Goal: Information Seeking & Learning: Learn about a topic

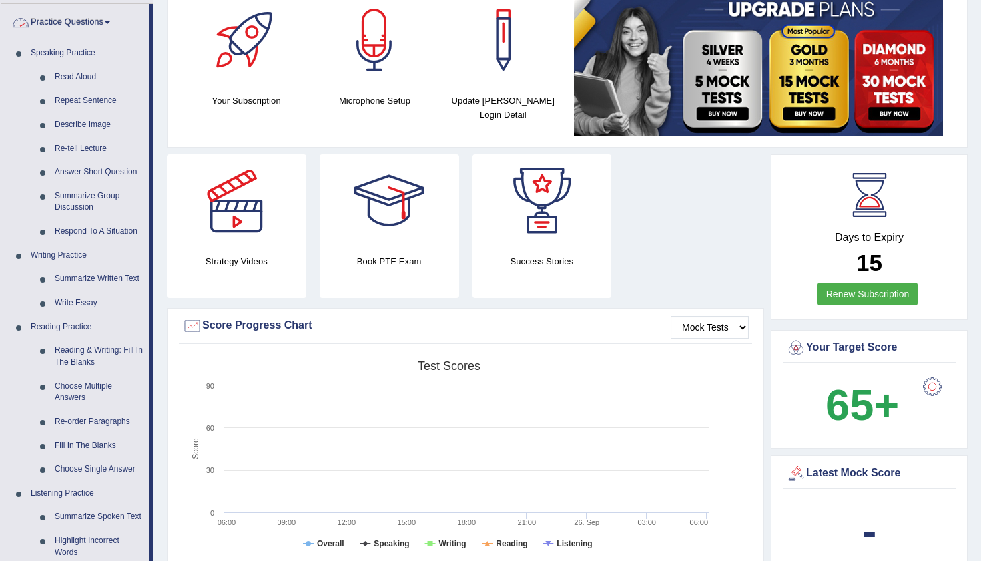
scroll to position [118, 0]
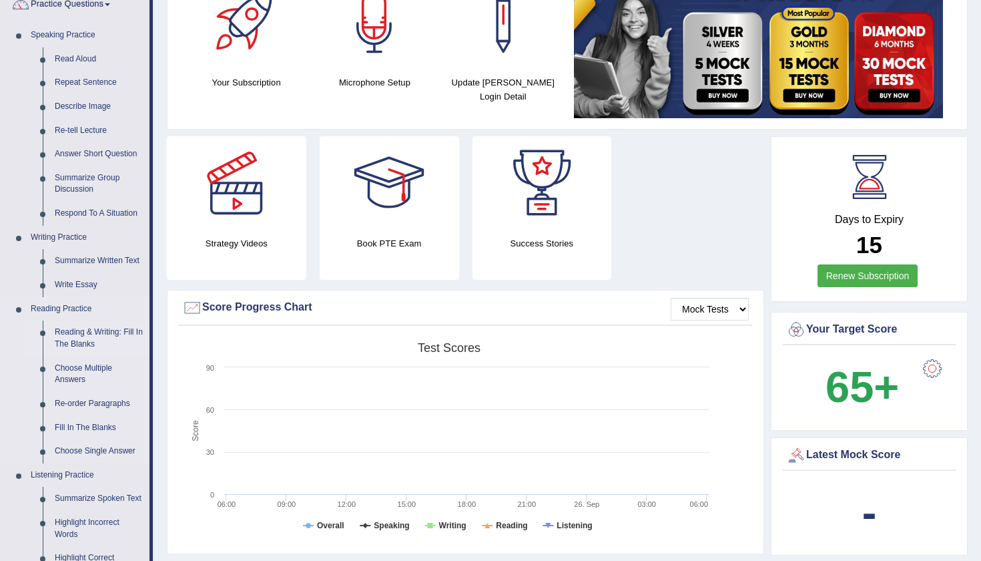
click at [81, 342] on link "Reading & Writing: Fill In The Blanks" at bounding box center [99, 337] width 101 height 35
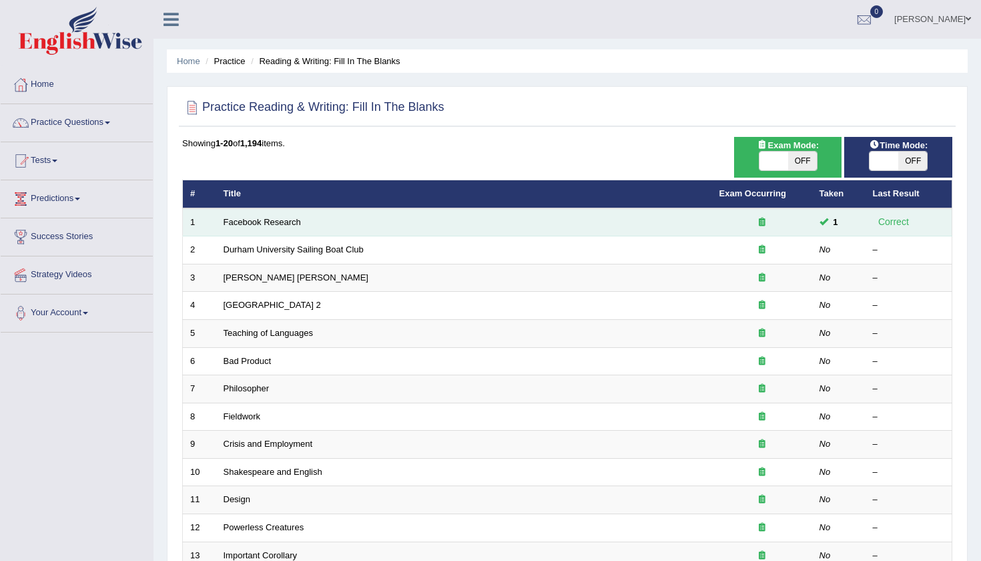
click at [257, 228] on td "Facebook Research" at bounding box center [464, 222] width 496 height 28
click at [271, 225] on link "Facebook Research" at bounding box center [262, 222] width 77 height 10
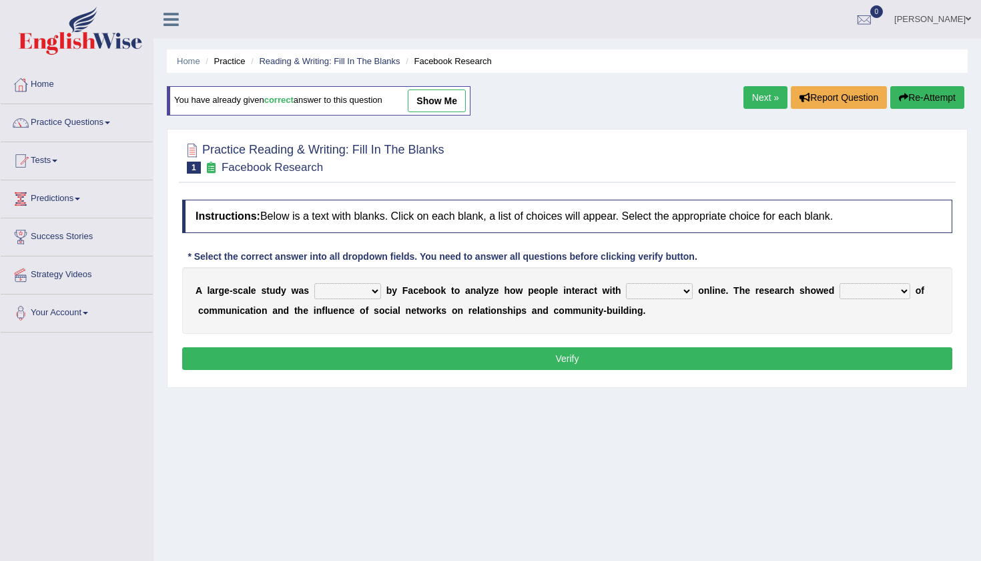
click at [758, 97] on link "Next »" at bounding box center [766, 97] width 44 height 23
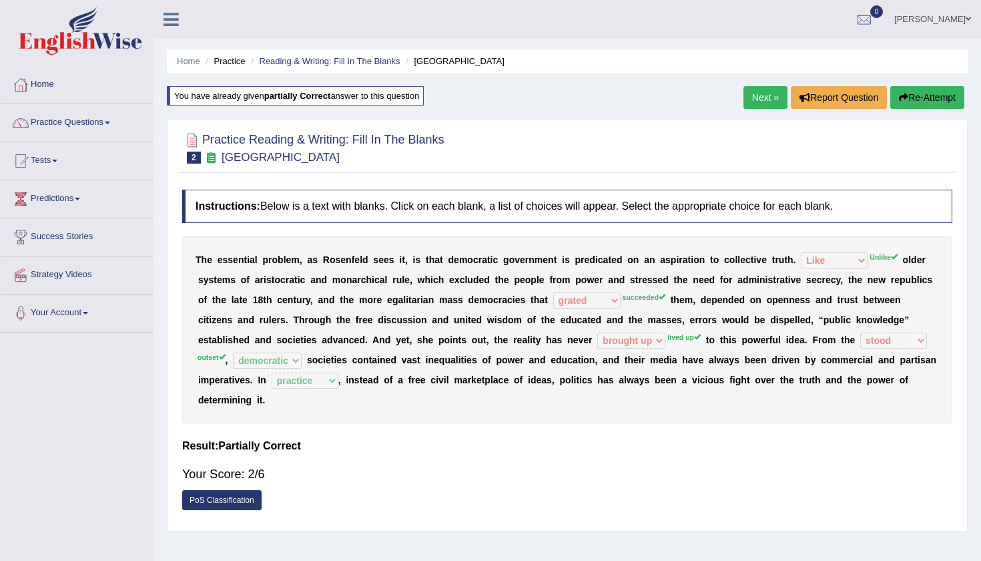
select select "Like"
select select "grated"
select select "brought up"
select select "stood"
select select "democratic"
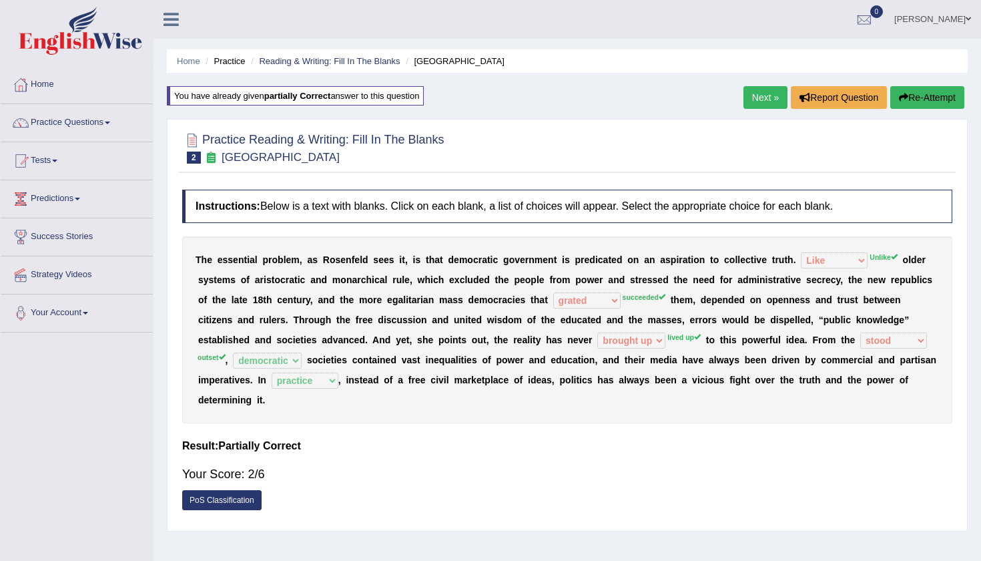
select select "practice"
drag, startPoint x: 835, startPoint y: 343, endPoint x: 858, endPoint y: 342, distance: 23.4
click at [860, 342] on div "T h e e s s e n t i a l p r o b l e m , a s R o s e n f e l d s e e s i t , i s…" at bounding box center [567, 329] width 770 height 187
click at [926, 103] on button "Re-Attempt" at bounding box center [927, 97] width 74 height 23
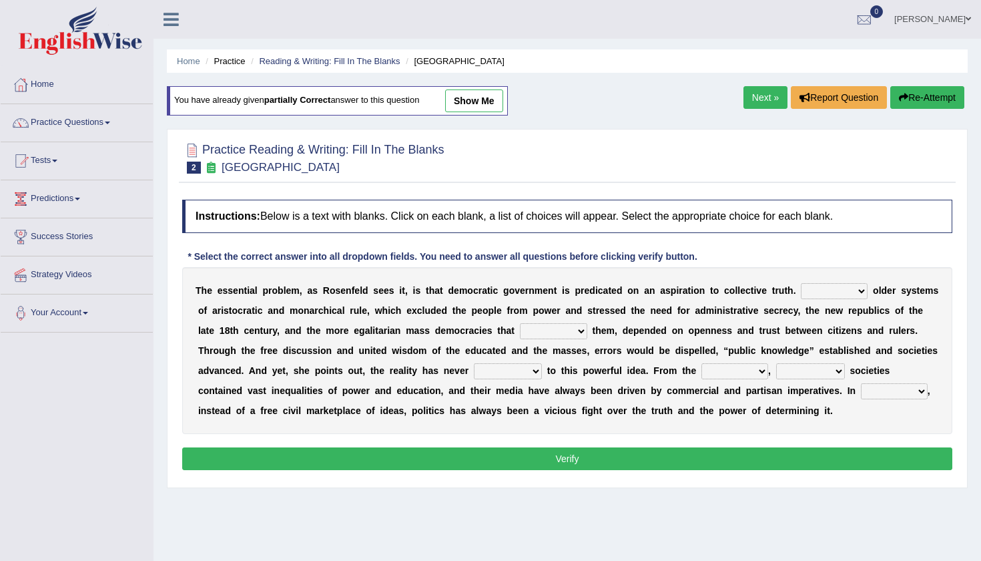
select select "outset"
click at [746, 104] on link "Next »" at bounding box center [766, 97] width 44 height 23
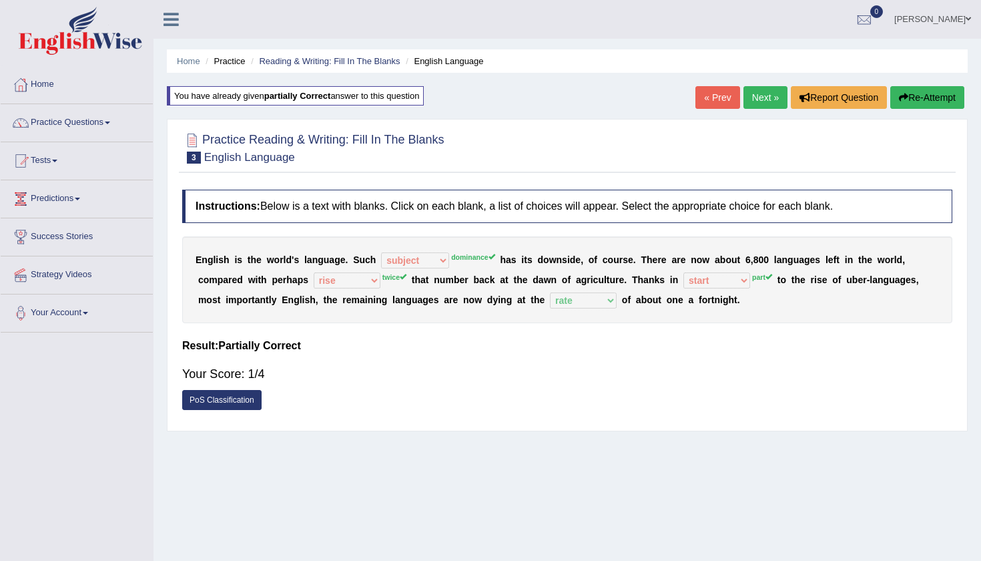
select select "subject"
select select "rise"
select select "start"
select select "rate"
drag, startPoint x: 440, startPoint y: 278, endPoint x: 472, endPoint y: 281, distance: 32.2
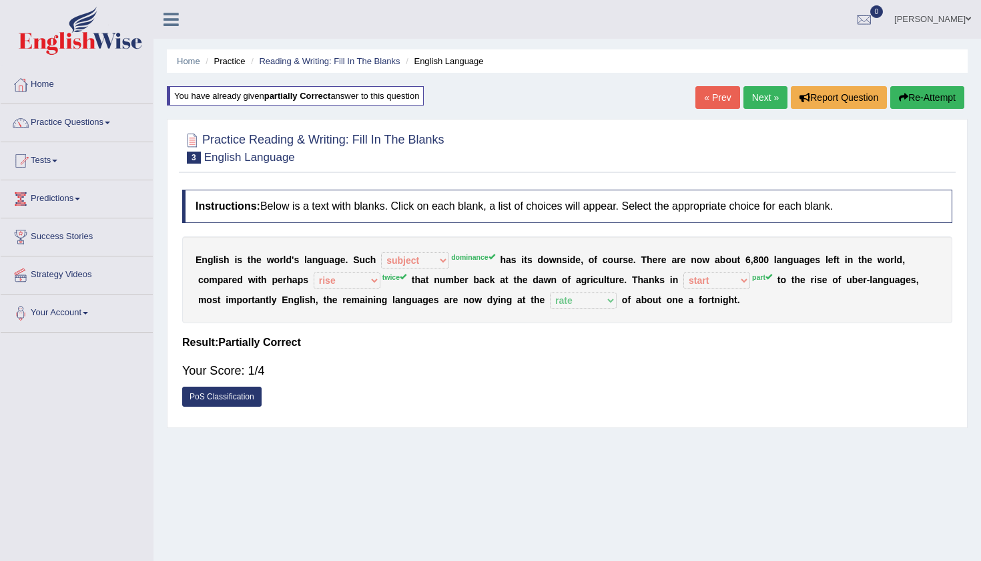
click at [472, 281] on div "E n g l i s h i s t h e w o r l d ' s l a n g u a g e . S u c h power idea subj…" at bounding box center [567, 279] width 770 height 87
click at [760, 103] on link "Next »" at bounding box center [766, 97] width 44 height 23
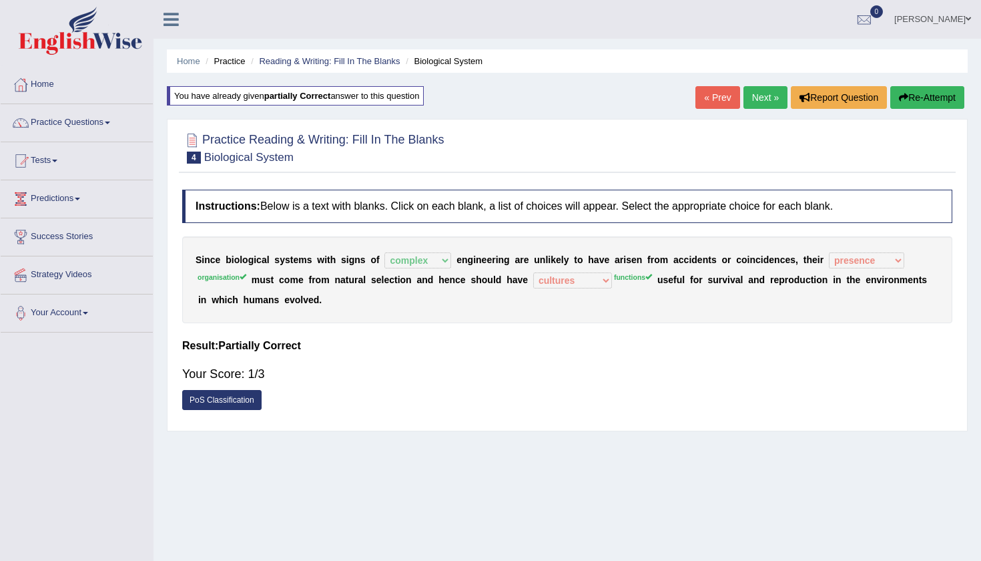
select select "complex"
select select "presence"
select select "cultures"
drag, startPoint x: 275, startPoint y: 258, endPoint x: 310, endPoint y: 258, distance: 35.4
click at [310, 258] on div "S i n c e b i o l o g i c a l s y s t e m s w i t h s i g n s o f system nation…" at bounding box center [567, 279] width 770 height 87
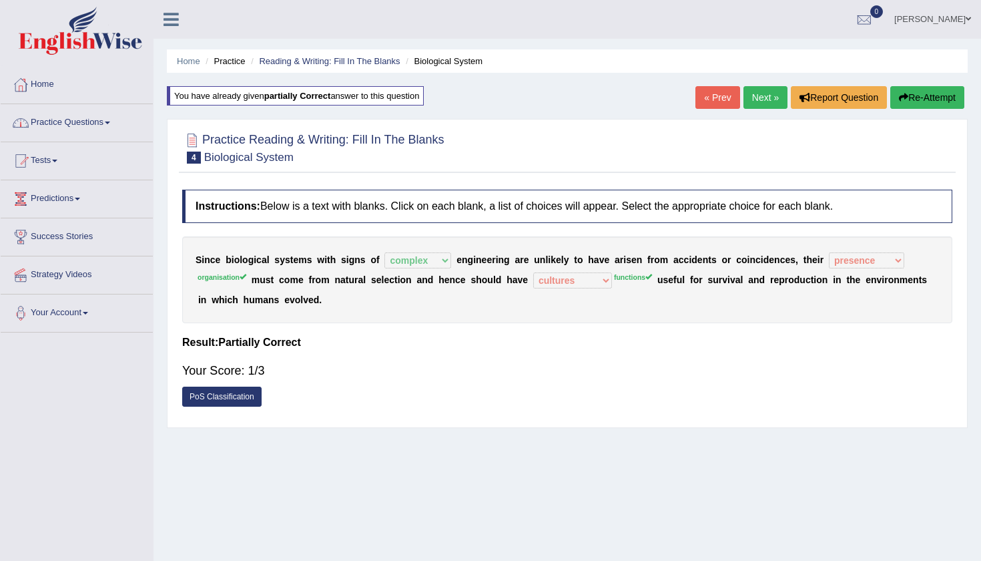
click at [127, 122] on link "Practice Questions" at bounding box center [77, 120] width 152 height 33
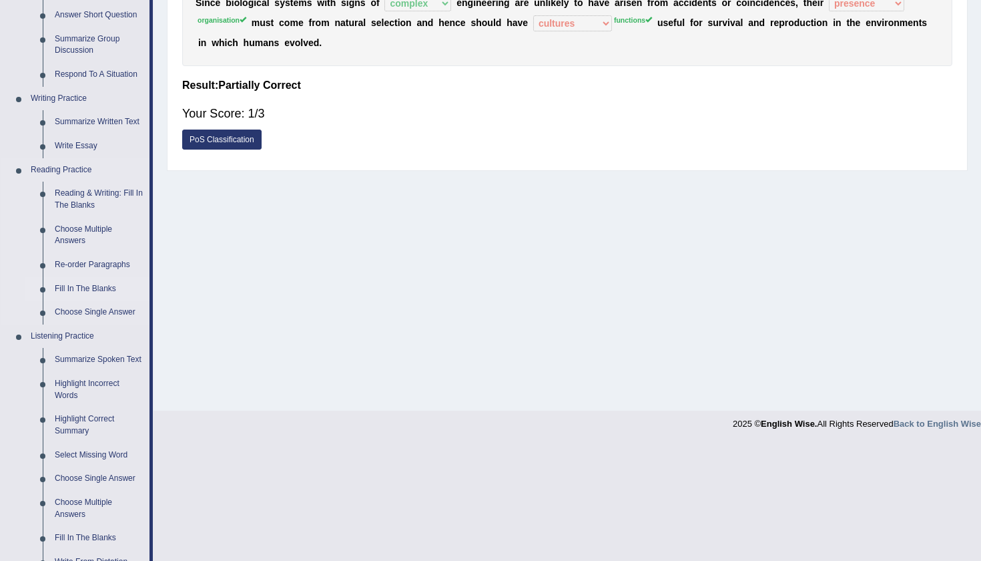
scroll to position [266, 0]
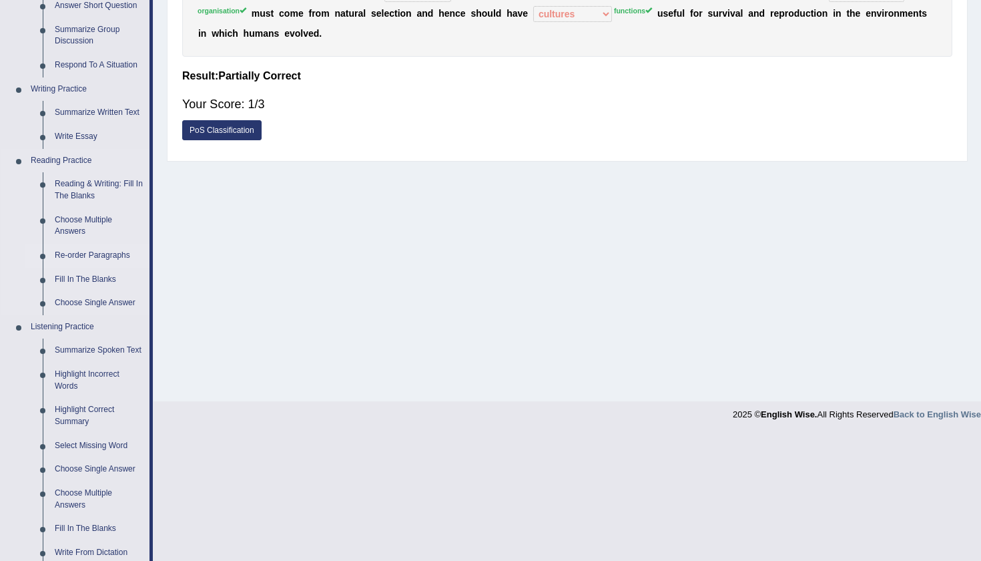
click at [82, 252] on link "Re-order Paragraphs" at bounding box center [99, 256] width 101 height 24
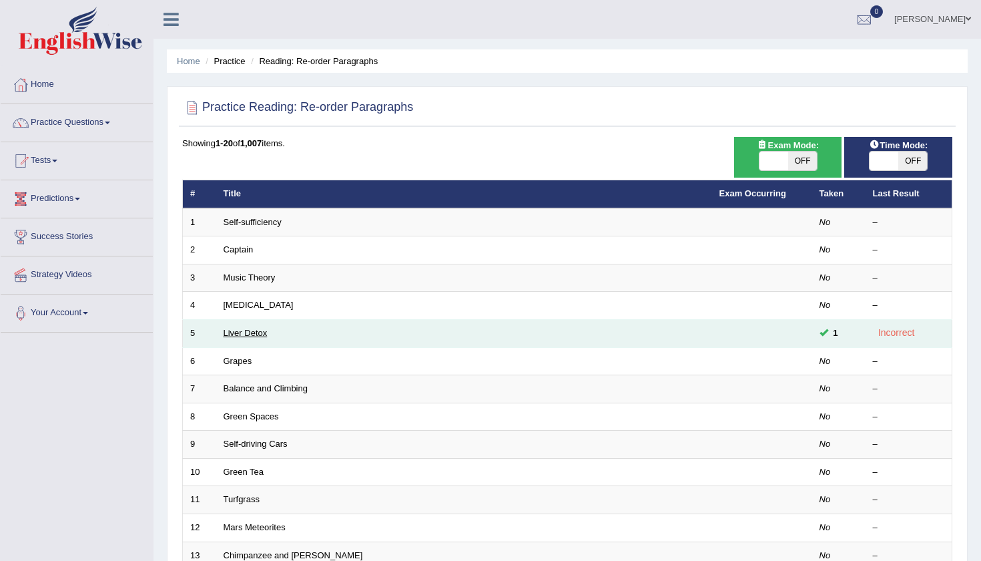
click at [244, 330] on link "Liver Detox" at bounding box center [246, 333] width 44 height 10
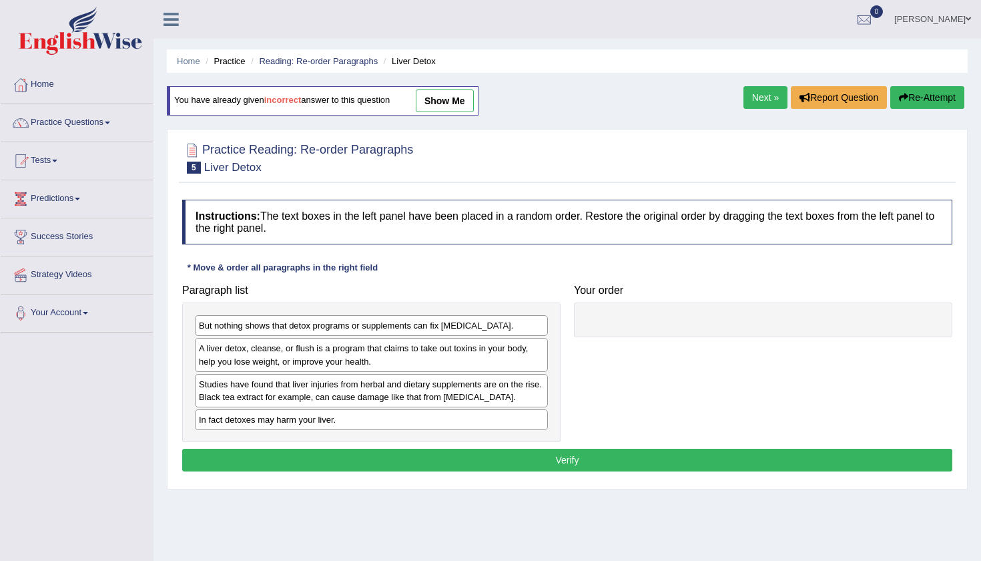
click at [456, 102] on link "show me" at bounding box center [445, 100] width 58 height 23
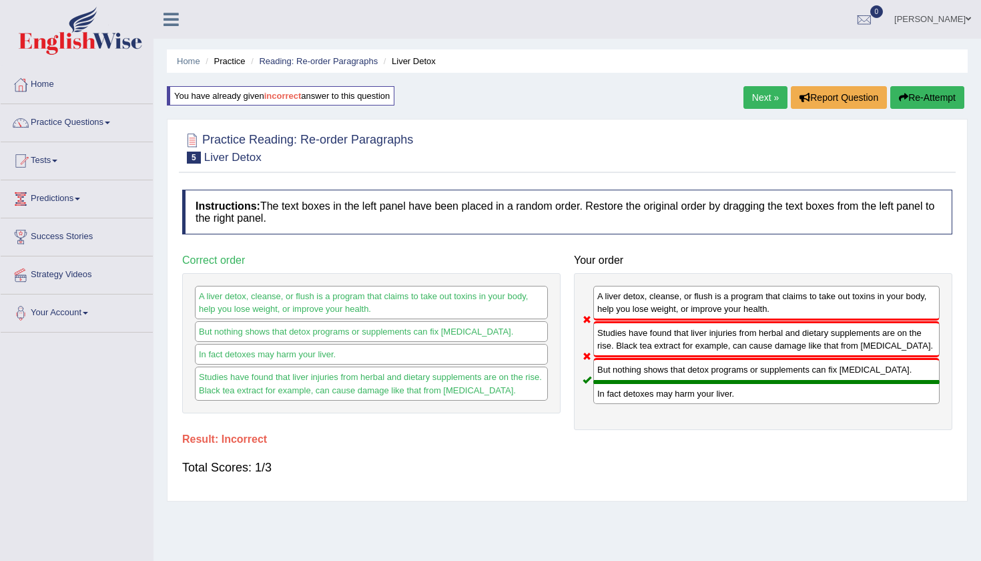
click at [754, 93] on link "Next »" at bounding box center [766, 97] width 44 height 23
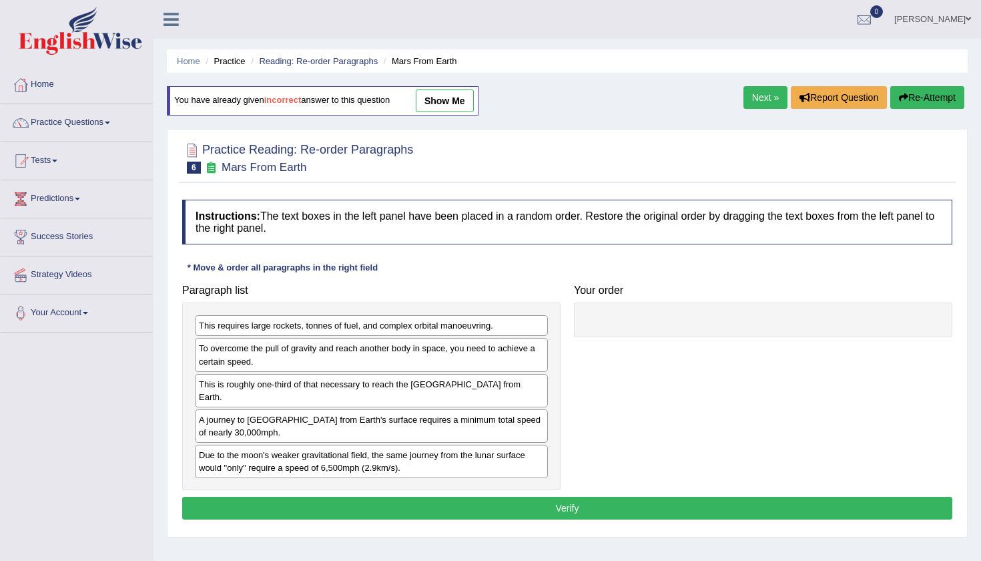
click at [453, 97] on link "show me" at bounding box center [445, 100] width 58 height 23
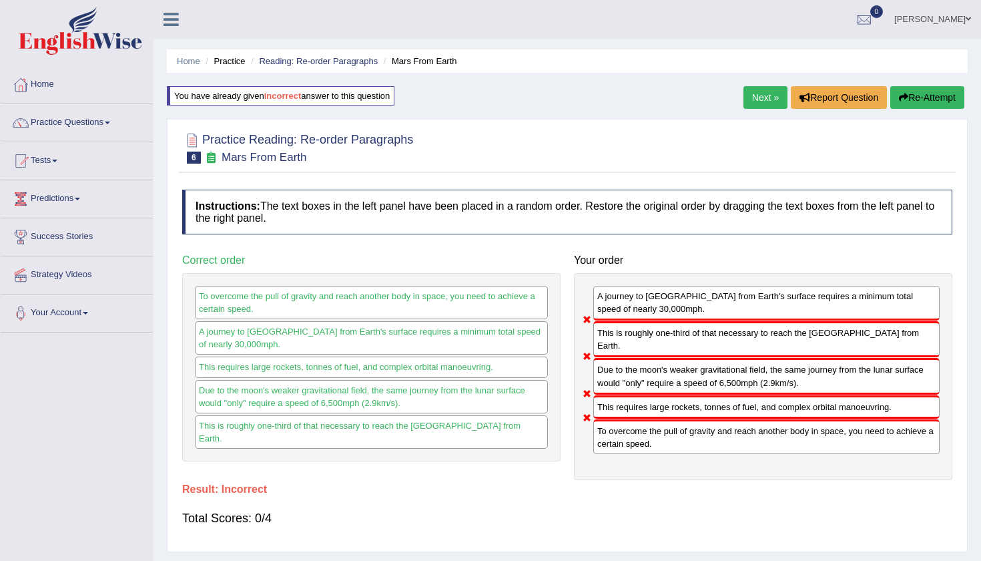
click at [763, 97] on link "Next »" at bounding box center [766, 97] width 44 height 23
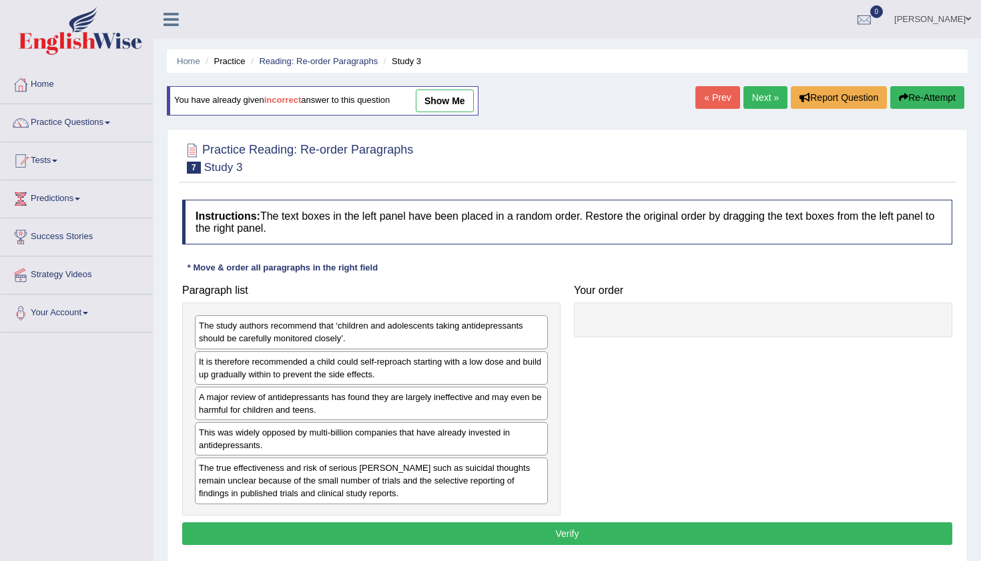
click at [461, 97] on link "show me" at bounding box center [445, 100] width 58 height 23
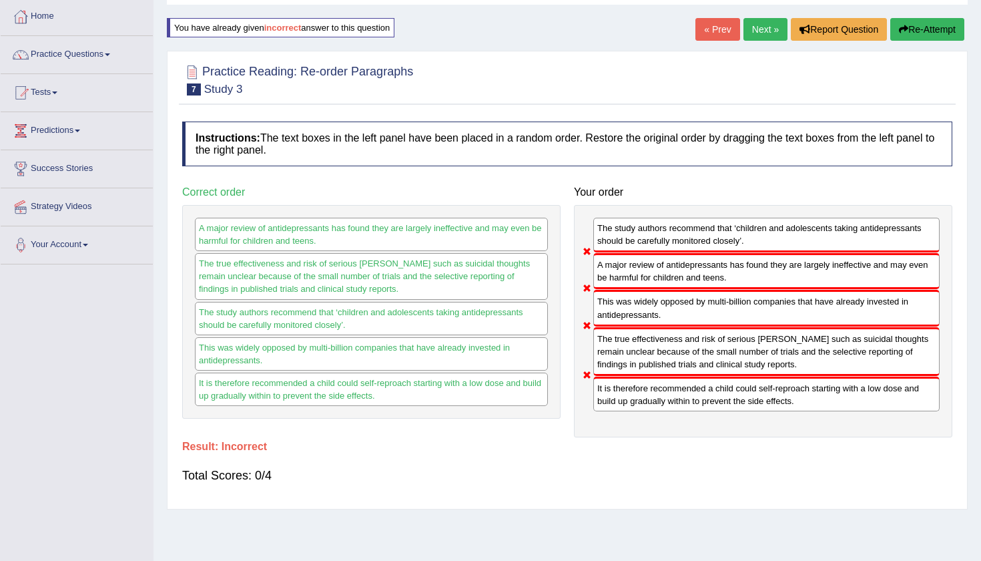
scroll to position [73, 0]
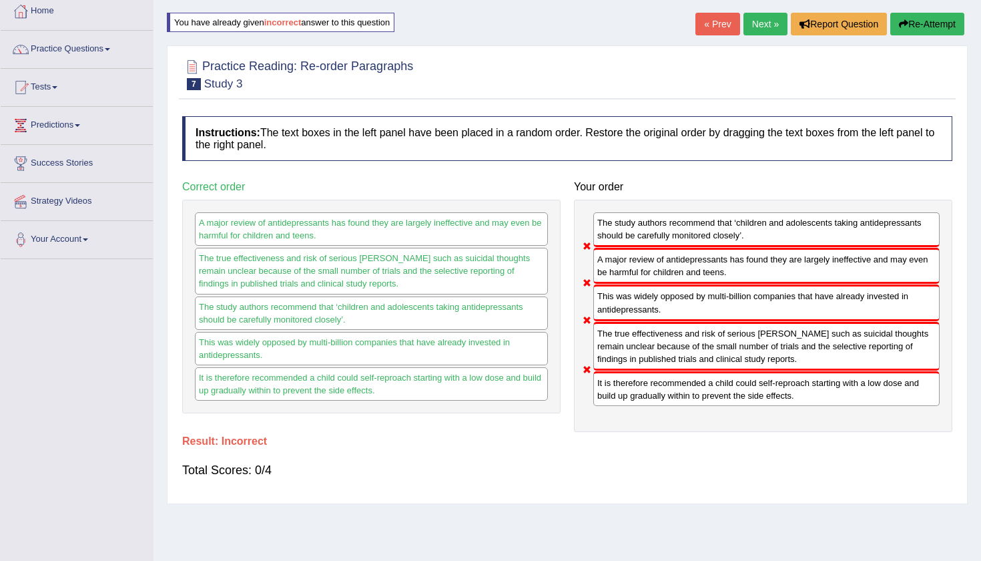
click at [762, 33] on link "Next »" at bounding box center [766, 24] width 44 height 23
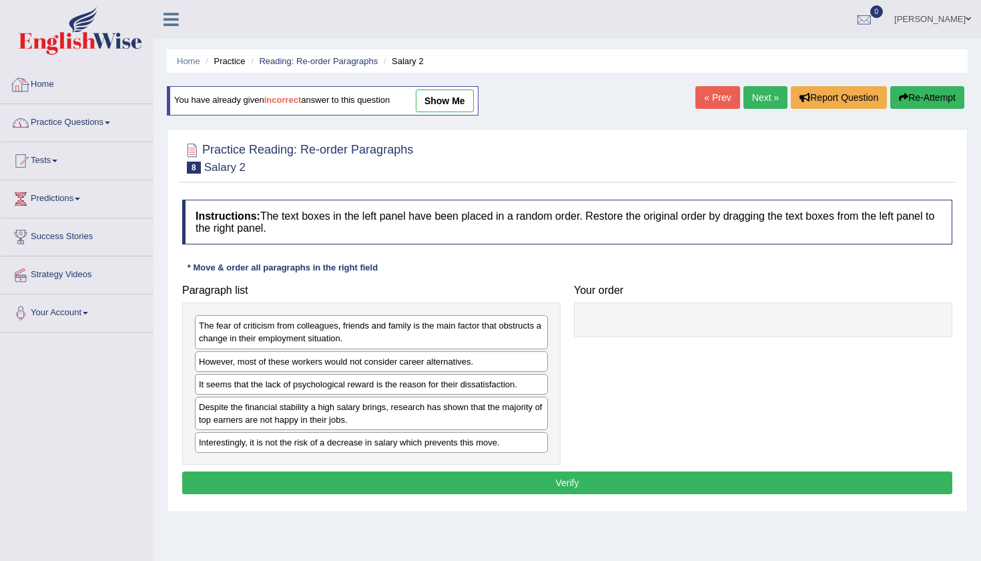
click at [78, 109] on link "Practice Questions" at bounding box center [77, 120] width 152 height 33
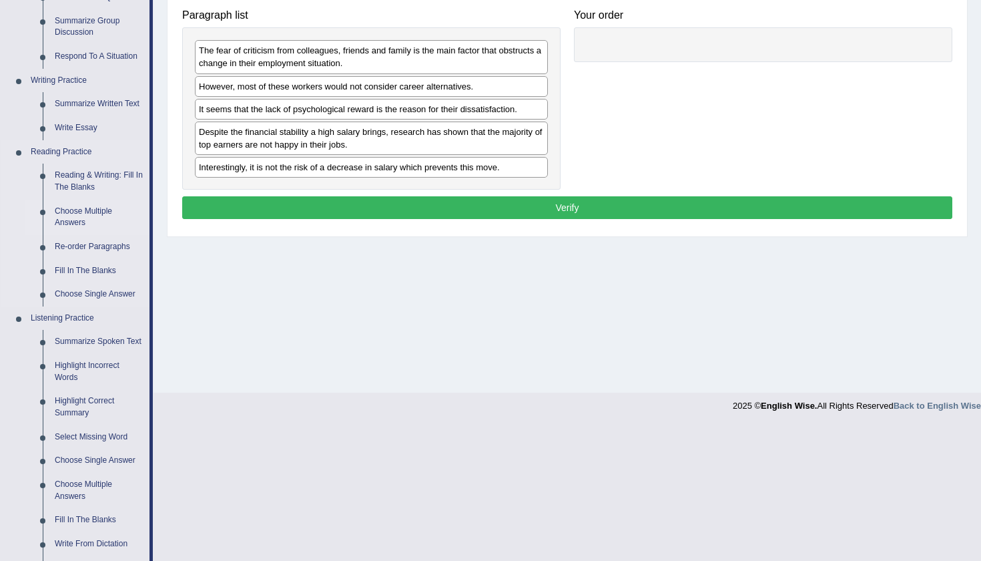
scroll to position [286, 0]
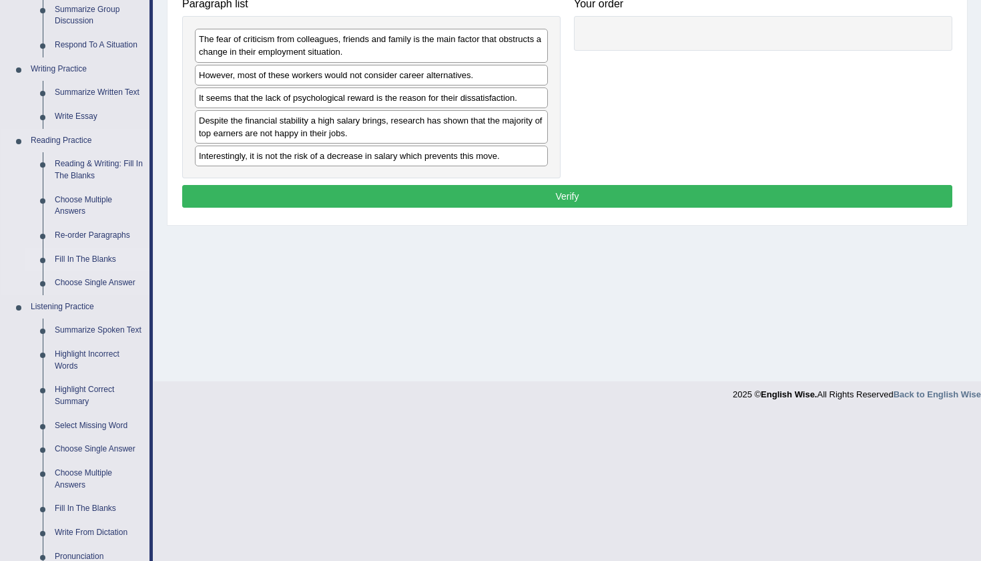
click at [79, 250] on link "Fill In The Blanks" at bounding box center [99, 260] width 101 height 24
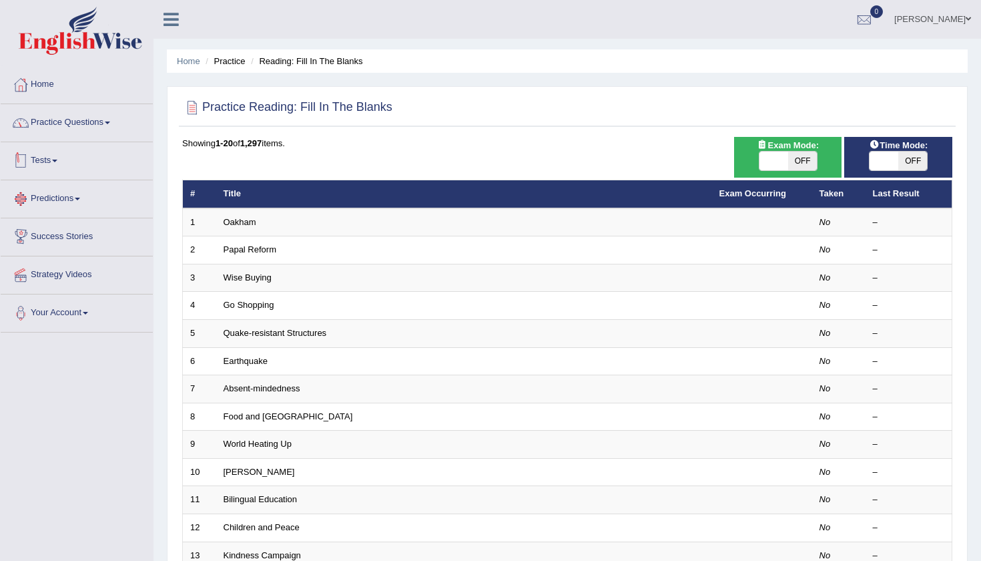
click at [67, 124] on link "Practice Questions" at bounding box center [77, 120] width 152 height 33
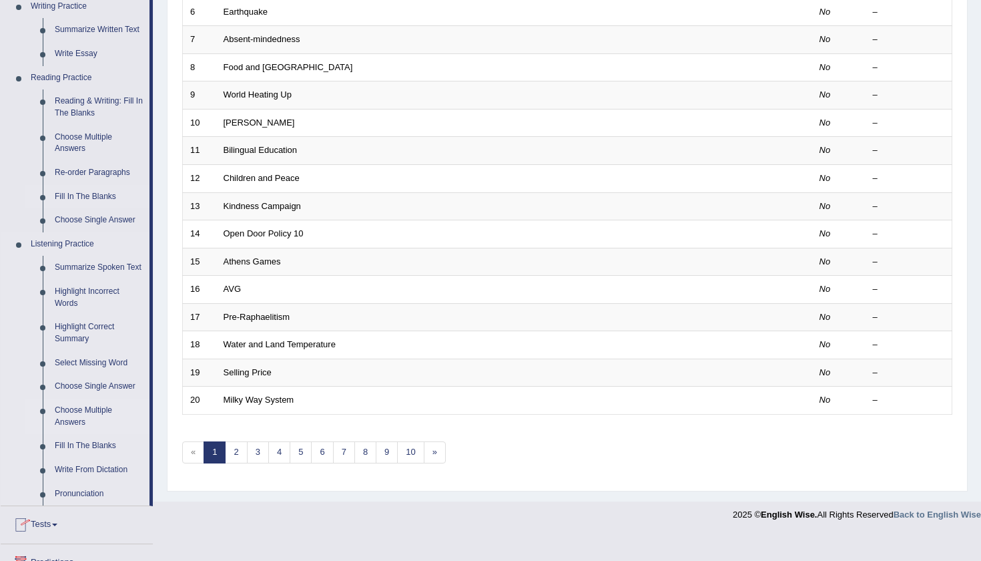
scroll to position [362, 0]
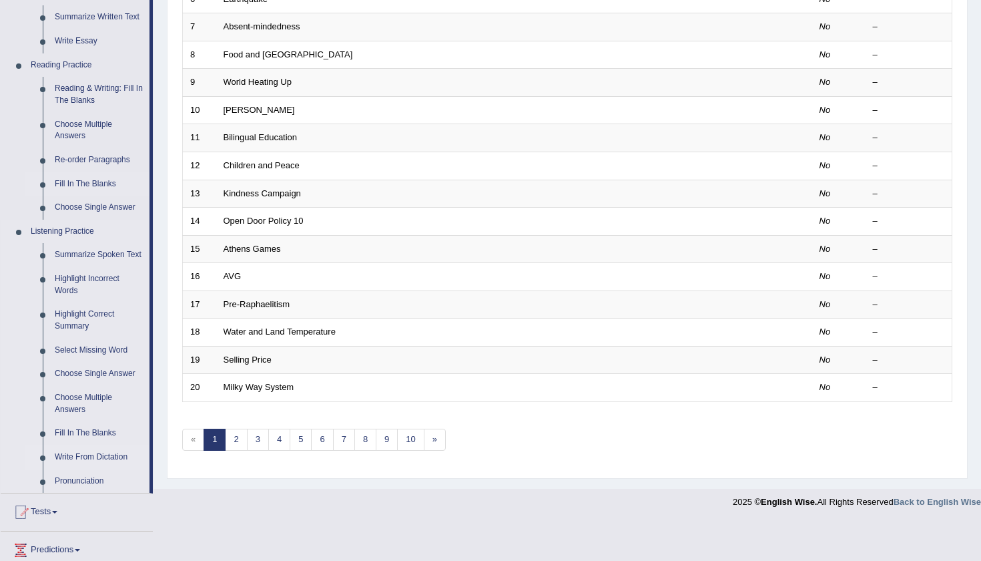
click at [82, 455] on link "Write From Dictation" at bounding box center [99, 457] width 101 height 24
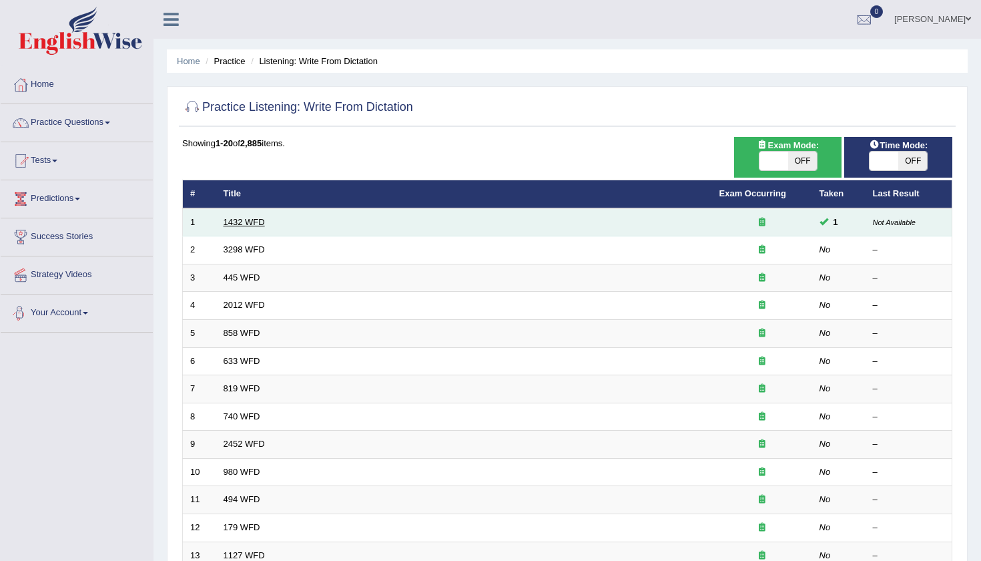
click at [261, 222] on link "1432 WFD" at bounding box center [244, 222] width 41 height 10
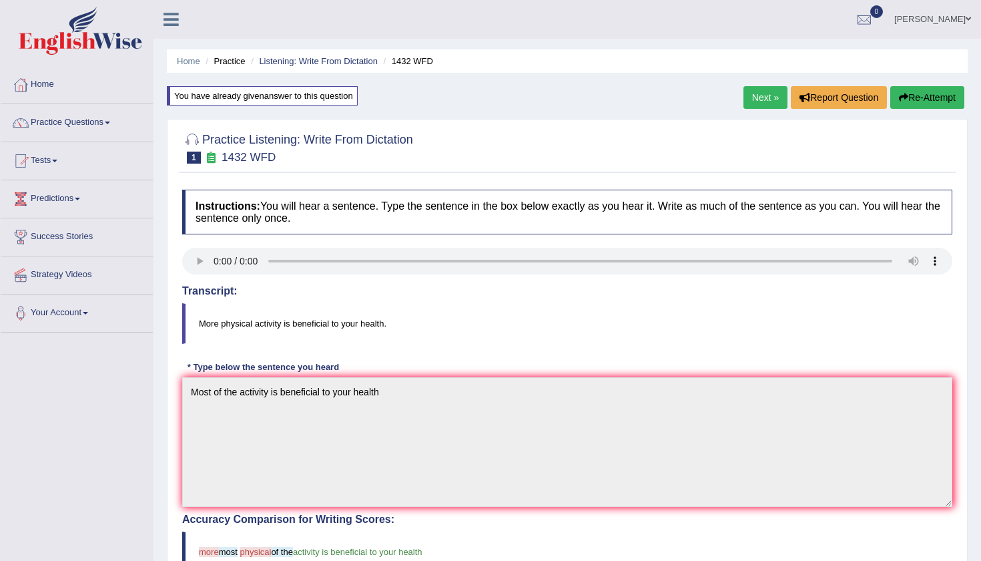
click at [749, 95] on link "Next »" at bounding box center [766, 97] width 44 height 23
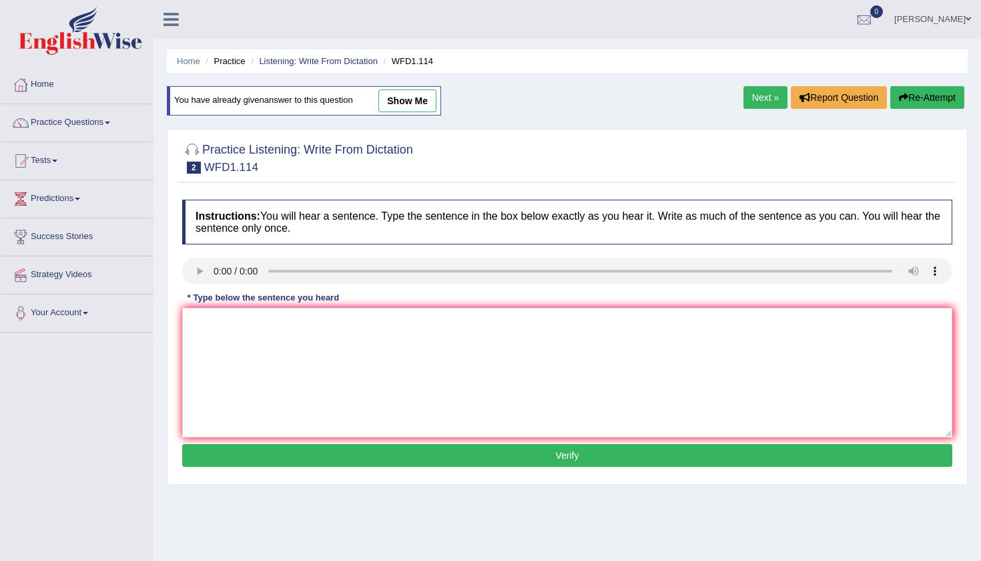
click at [404, 103] on link "show me" at bounding box center [407, 100] width 58 height 23
type textarea "The art gallery is only work less and more experimental."
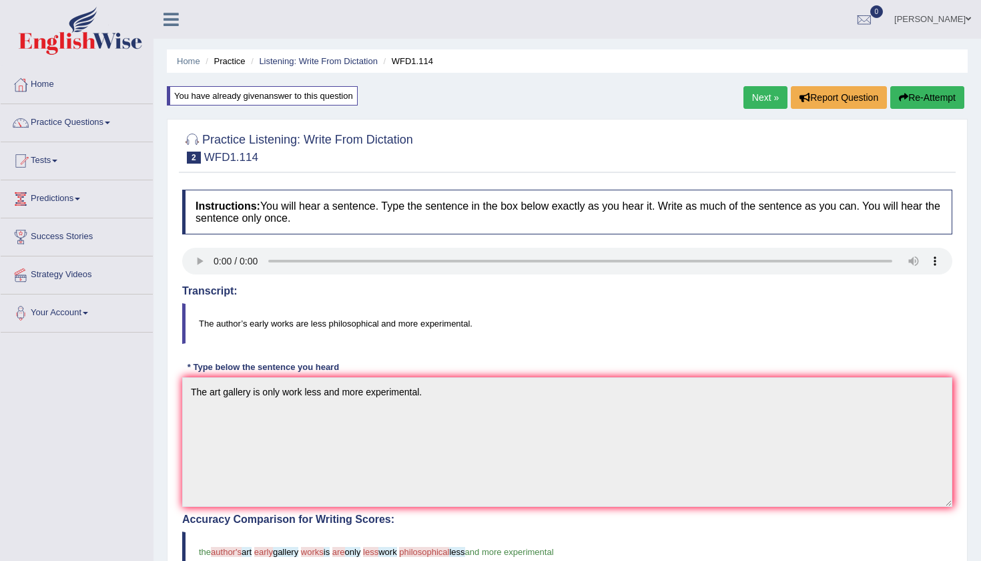
click at [758, 94] on link "Next »" at bounding box center [766, 97] width 44 height 23
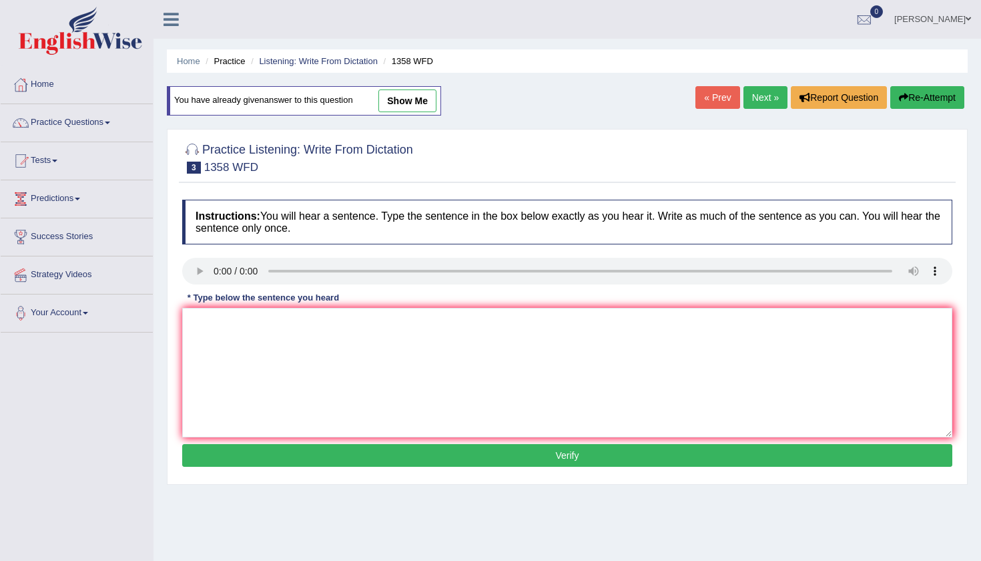
click at [421, 101] on link "show me" at bounding box center [407, 100] width 58 height 23
type textarea "Communication skills are becoming more important in the recent years."
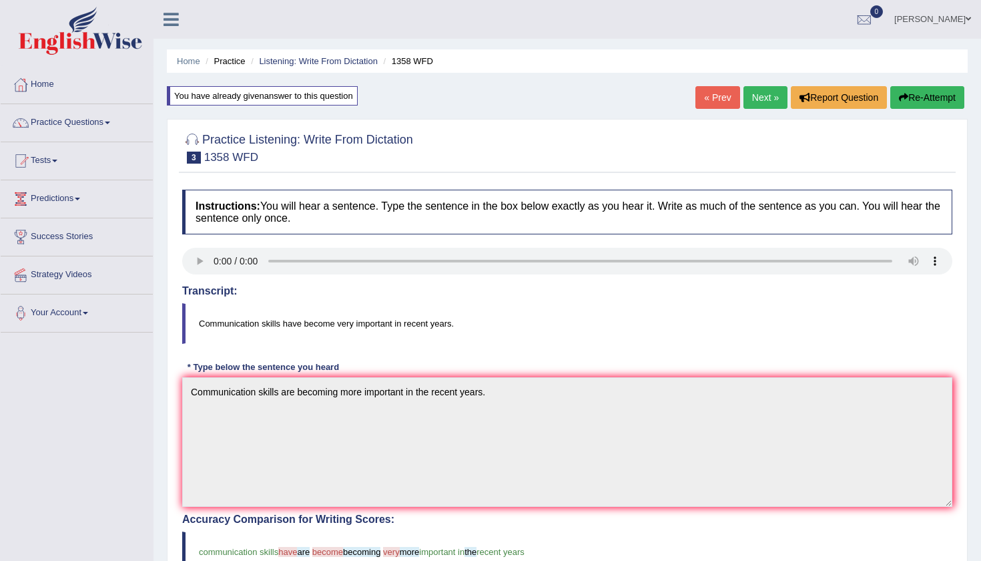
click at [762, 103] on link "Next »" at bounding box center [766, 97] width 44 height 23
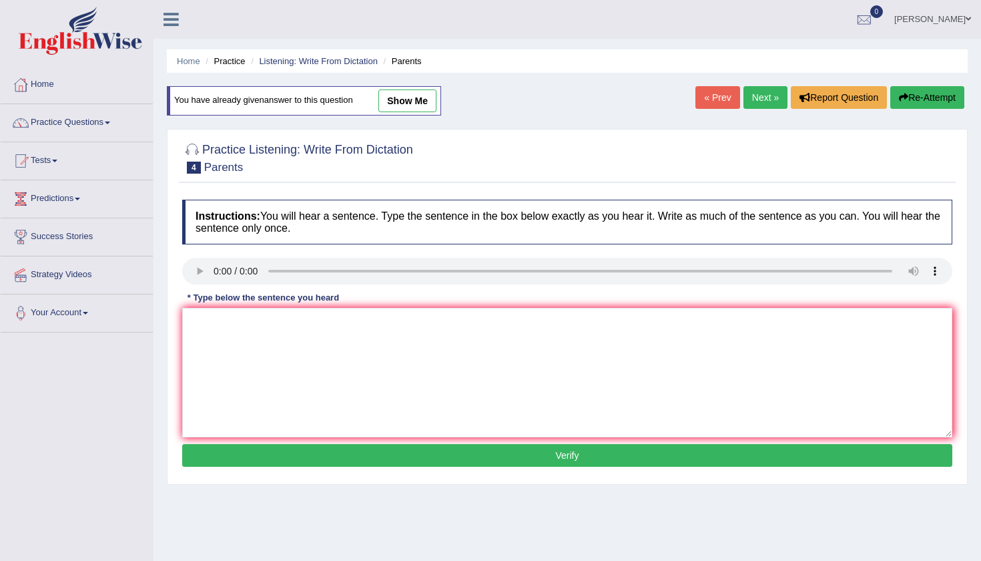
scroll to position [-1, 0]
click at [425, 104] on link "show me" at bounding box center [407, 100] width 58 height 23
type textarea "Thanks [DATE] on envolving in education of your children."
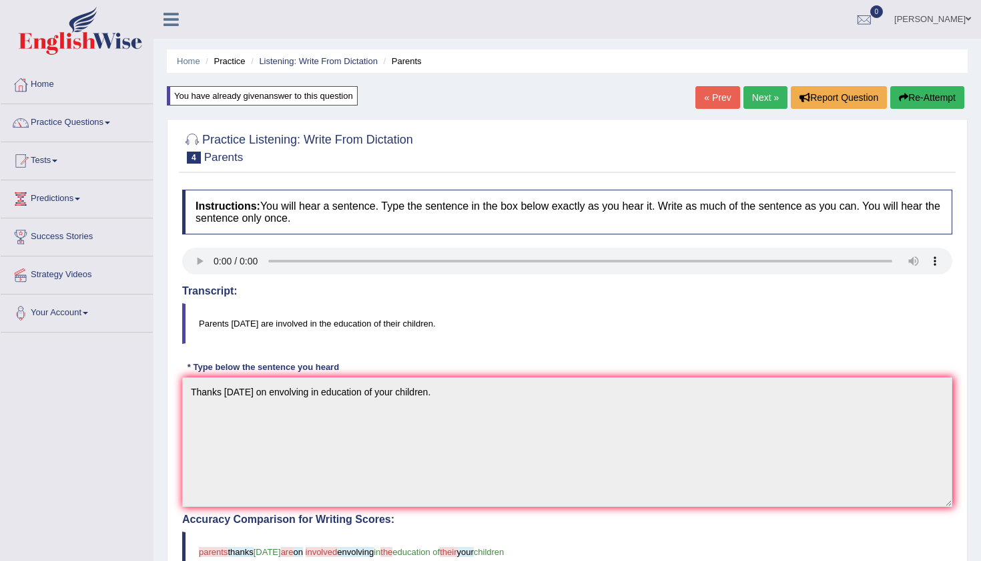
scroll to position [0, 0]
click at [56, 93] on link "Home" at bounding box center [77, 82] width 152 height 33
